Goal: Find specific page/section: Find specific page/section

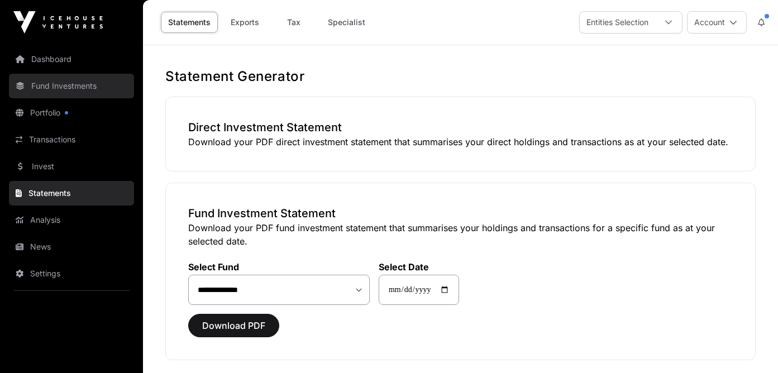
click at [47, 94] on link "Fund Investments" at bounding box center [71, 86] width 125 height 25
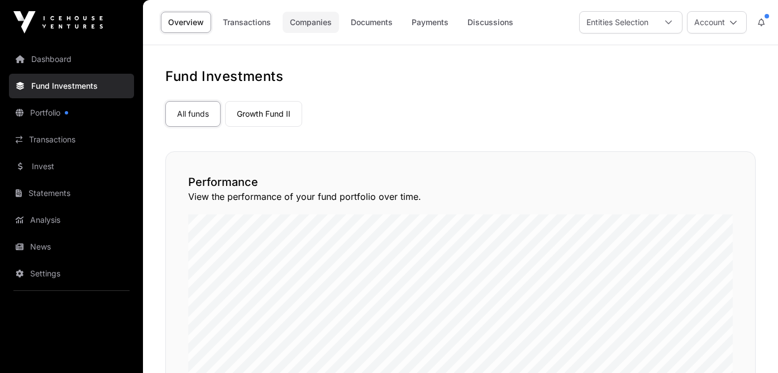
click at [315, 23] on link "Companies" at bounding box center [311, 22] width 56 height 21
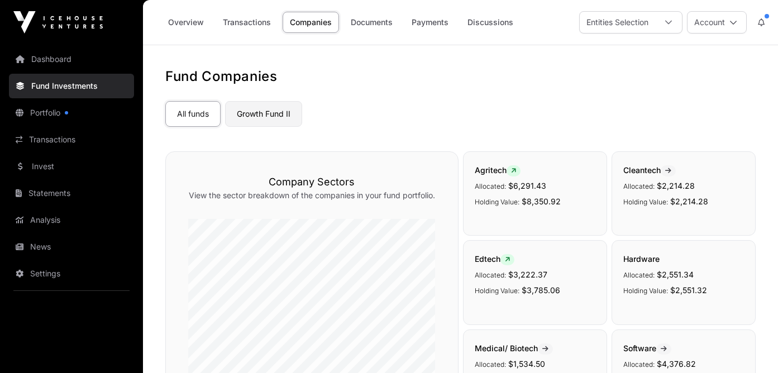
click at [243, 117] on link "Growth Fund II" at bounding box center [263, 114] width 77 height 26
click at [675, 23] on div at bounding box center [668, 22] width 27 height 21
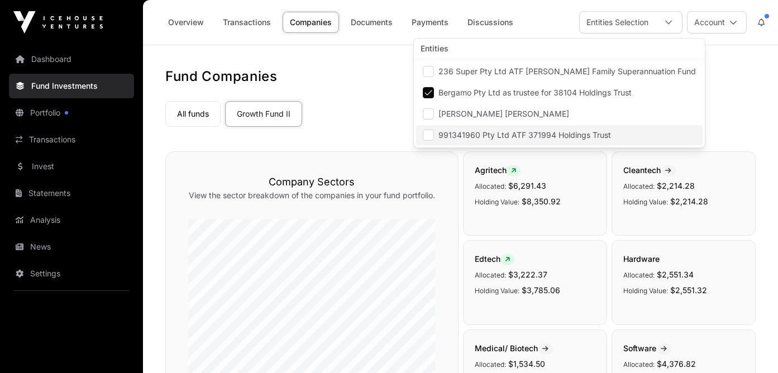
click at [474, 136] on span "991341960 Pty Ltd ATF 371994 Holdings Trust" at bounding box center [524, 135] width 173 height 8
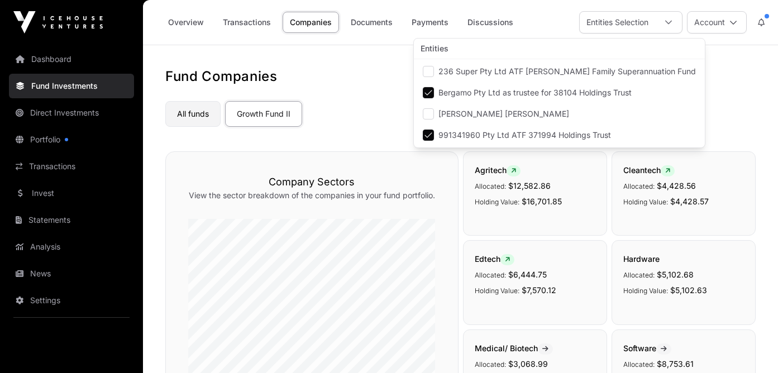
click at [186, 117] on link "All funds" at bounding box center [192, 114] width 55 height 26
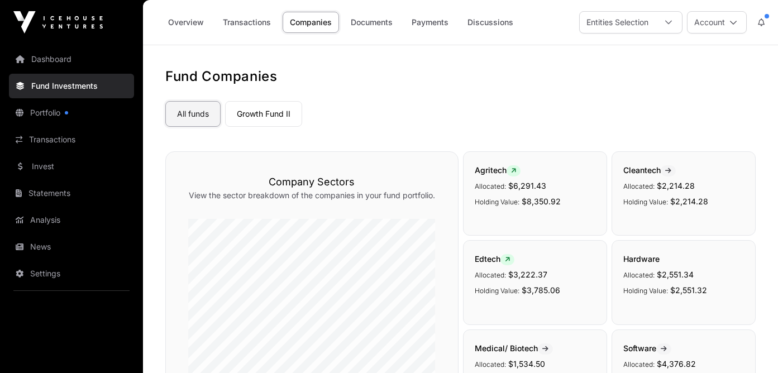
click at [191, 118] on link "All funds" at bounding box center [192, 114] width 55 height 26
click at [216, 116] on link "All funds" at bounding box center [192, 114] width 55 height 26
click at [615, 23] on div "Entities Selection" at bounding box center [617, 22] width 75 height 21
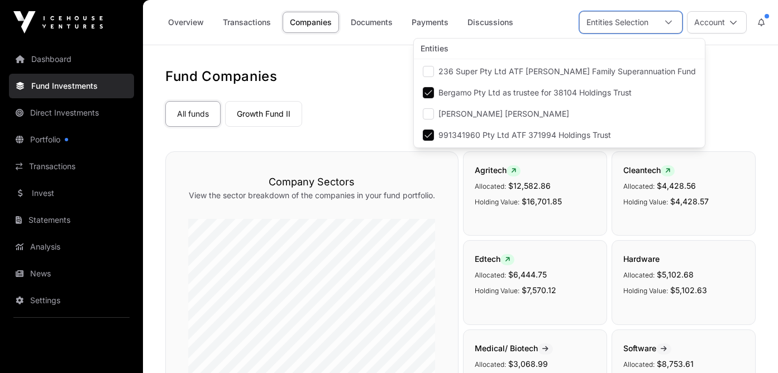
scroll to position [11, 7]
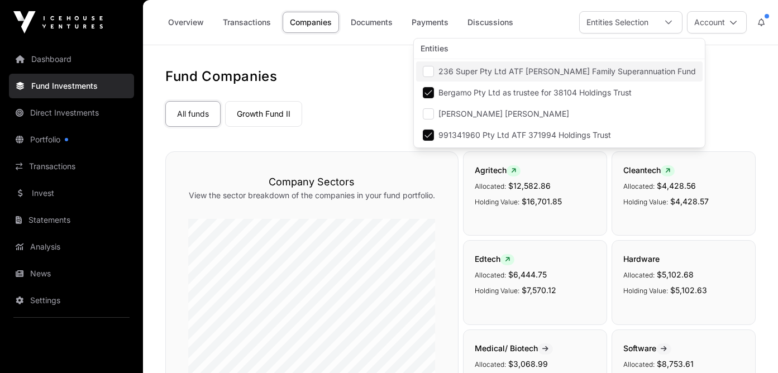
click at [499, 75] on span "236 Super Pty Ltd ATF Richardson Family Superannuation Fund" at bounding box center [566, 72] width 257 height 8
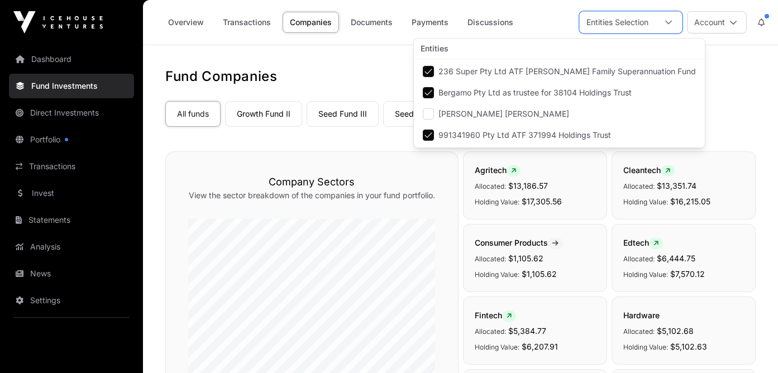
click at [350, 76] on h1 "Fund Companies" at bounding box center [460, 77] width 590 height 18
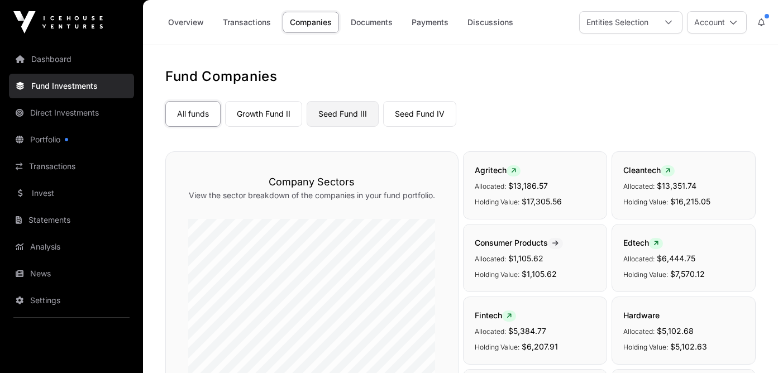
click at [356, 114] on link "Seed Fund III" at bounding box center [343, 114] width 72 height 26
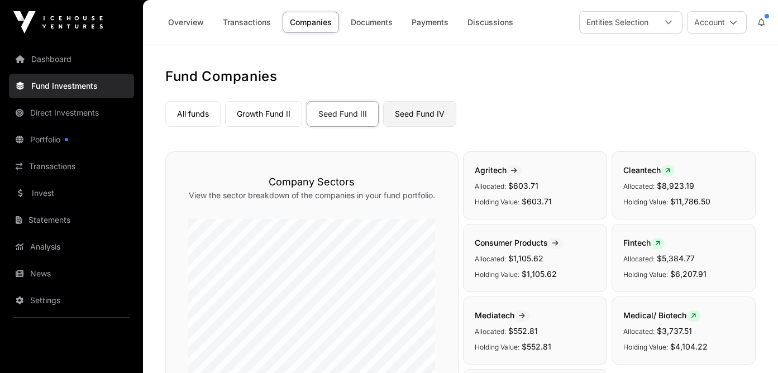
click at [402, 102] on link "Seed Fund IV" at bounding box center [419, 114] width 73 height 26
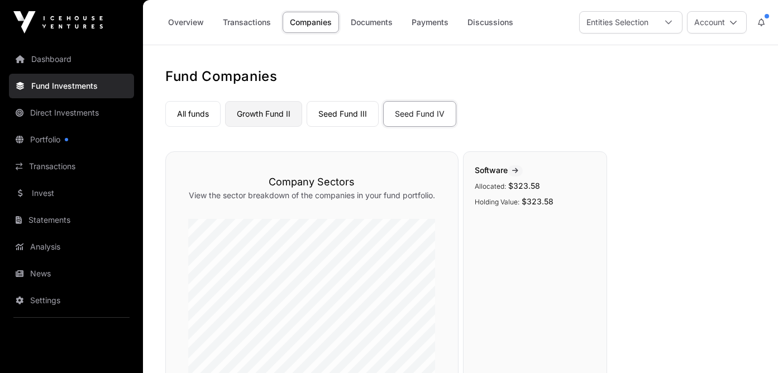
click at [259, 118] on link "Growth Fund II" at bounding box center [263, 114] width 77 height 26
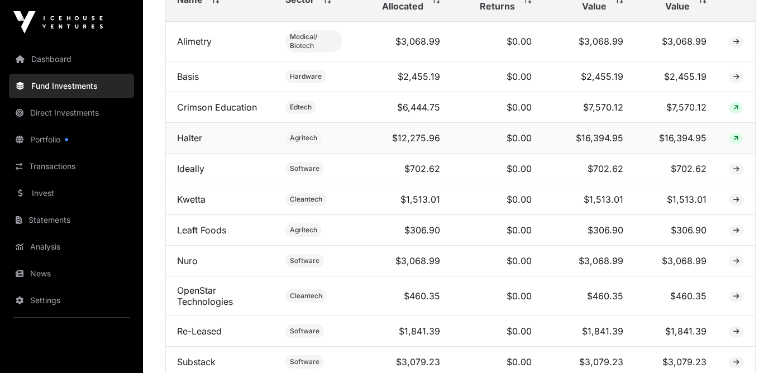
scroll to position [493, 0]
